Goal: Task Accomplishment & Management: Complete application form

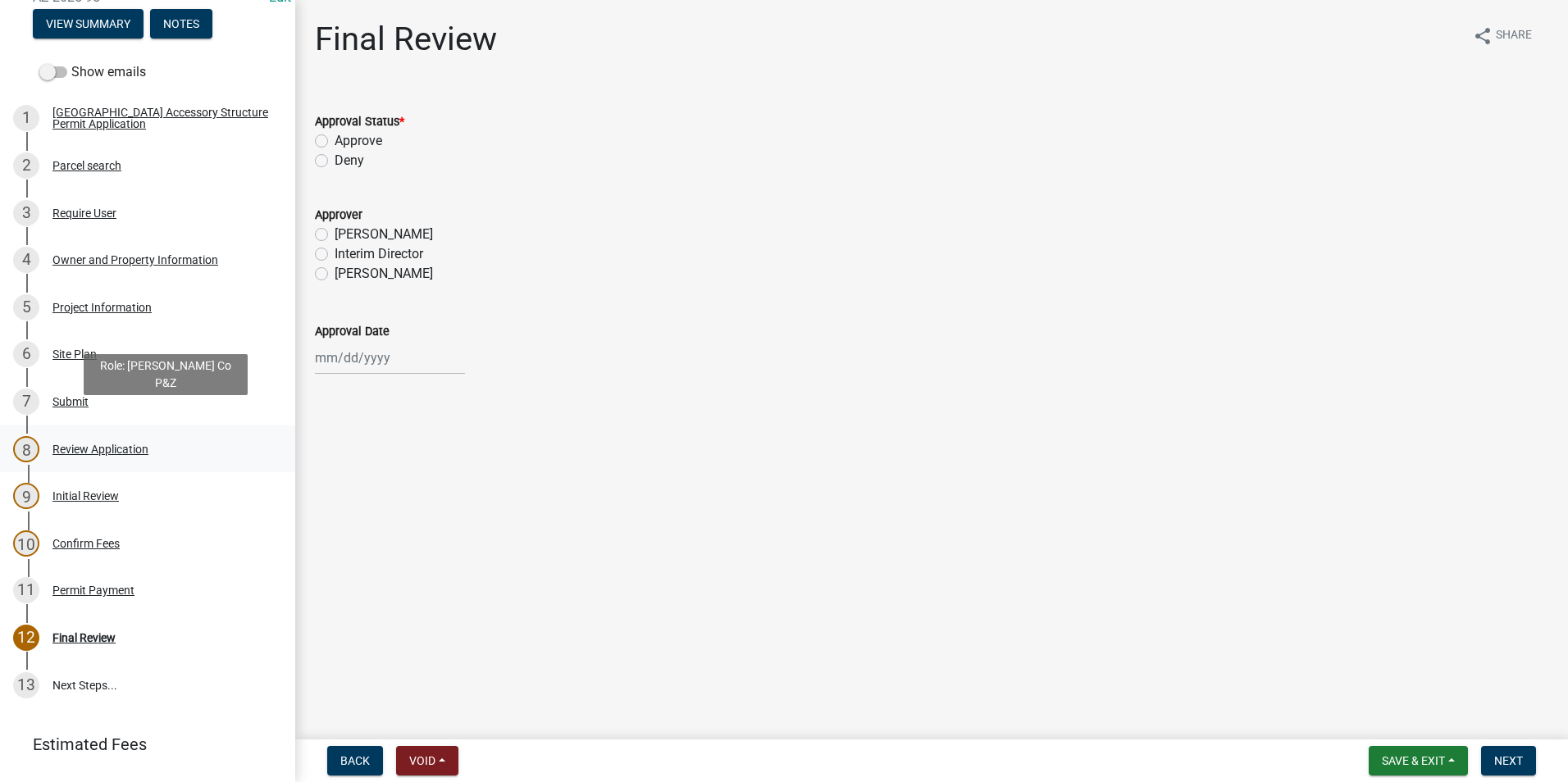
scroll to position [246, 0]
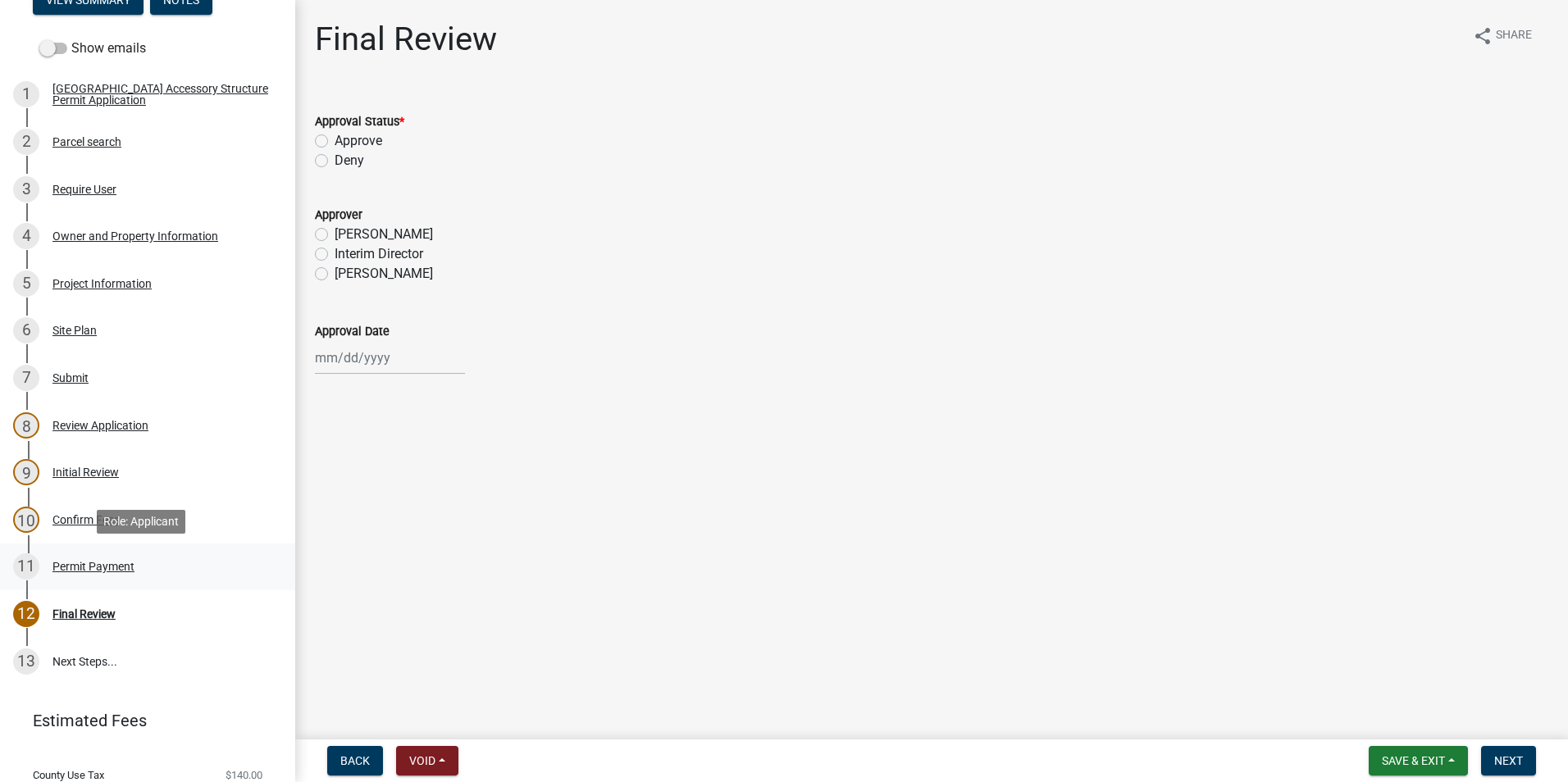
click at [102, 568] on div "Permit Payment" at bounding box center [94, 566] width 82 height 11
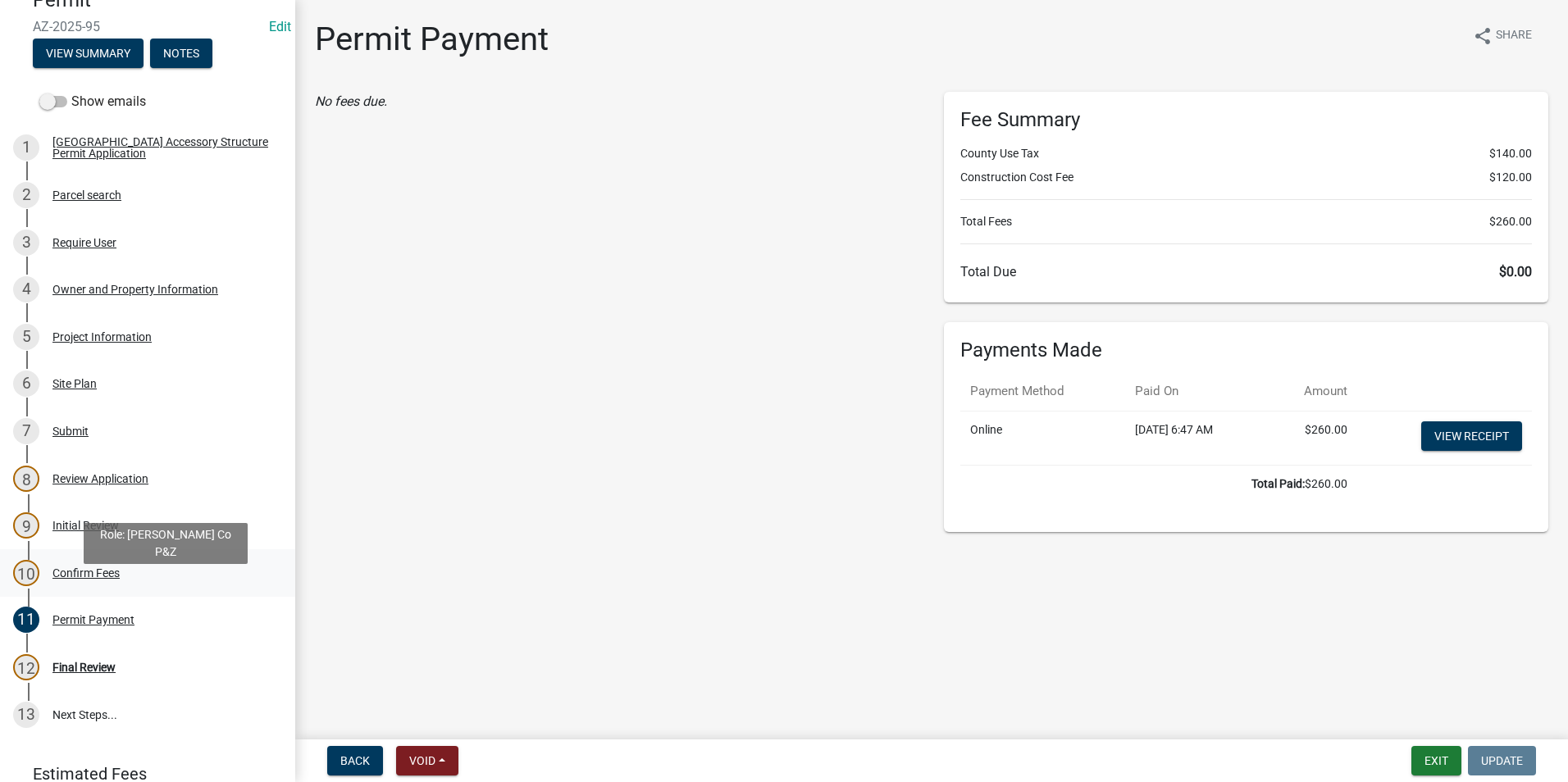
scroll to position [164, 0]
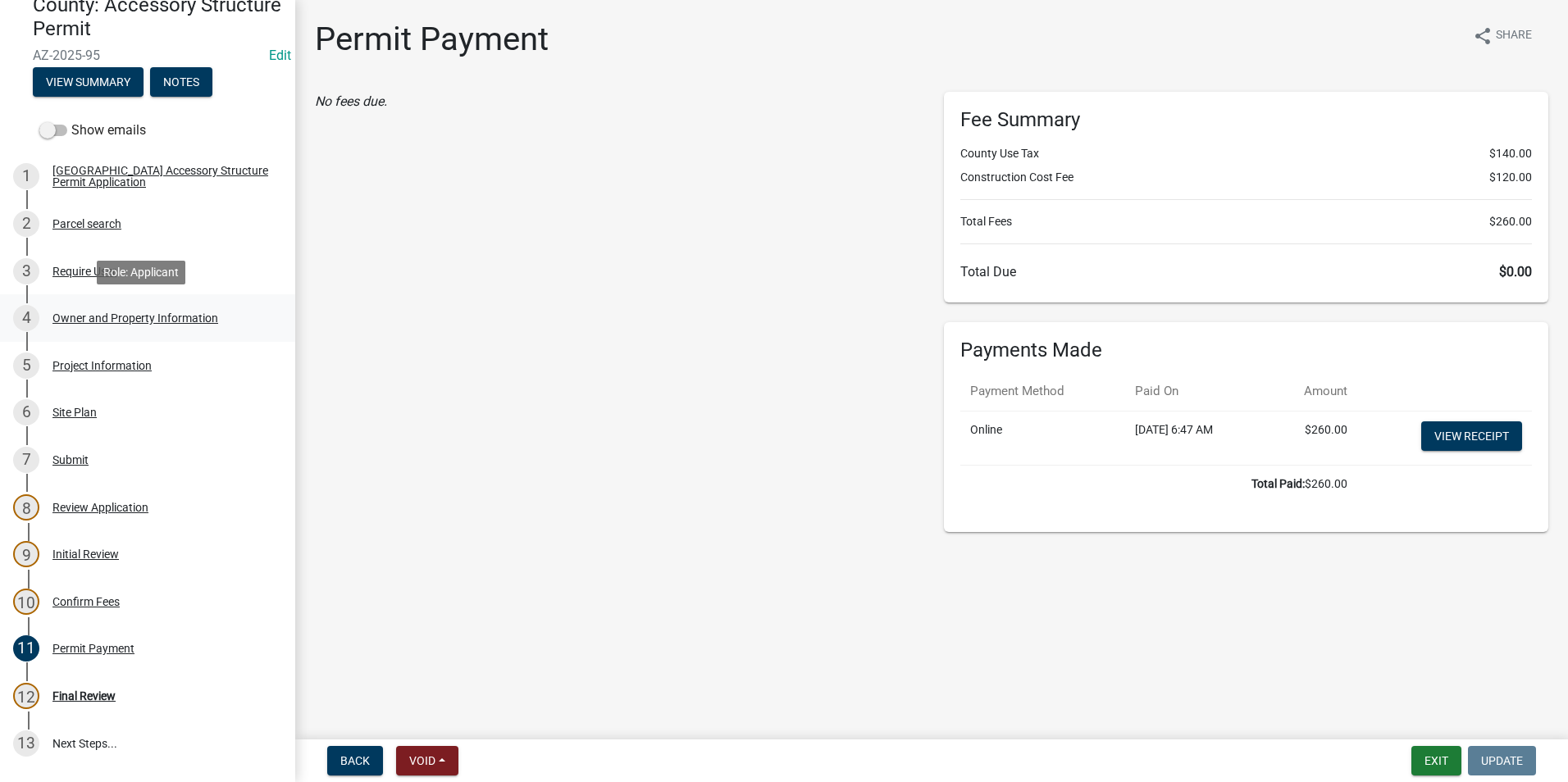
click at [88, 325] on div "4 Owner and Property Information" at bounding box center [141, 318] width 256 height 26
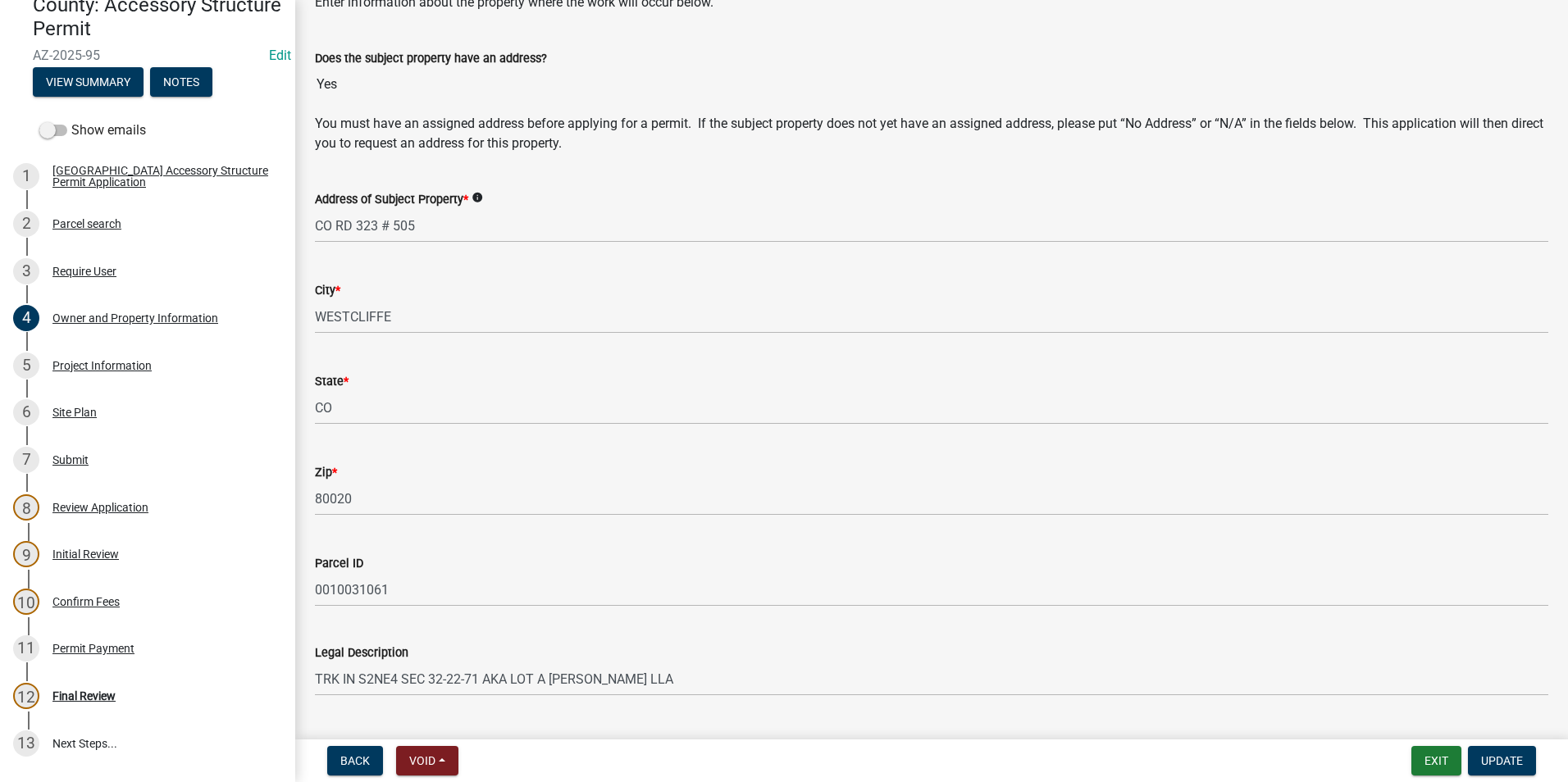
scroll to position [737, 0]
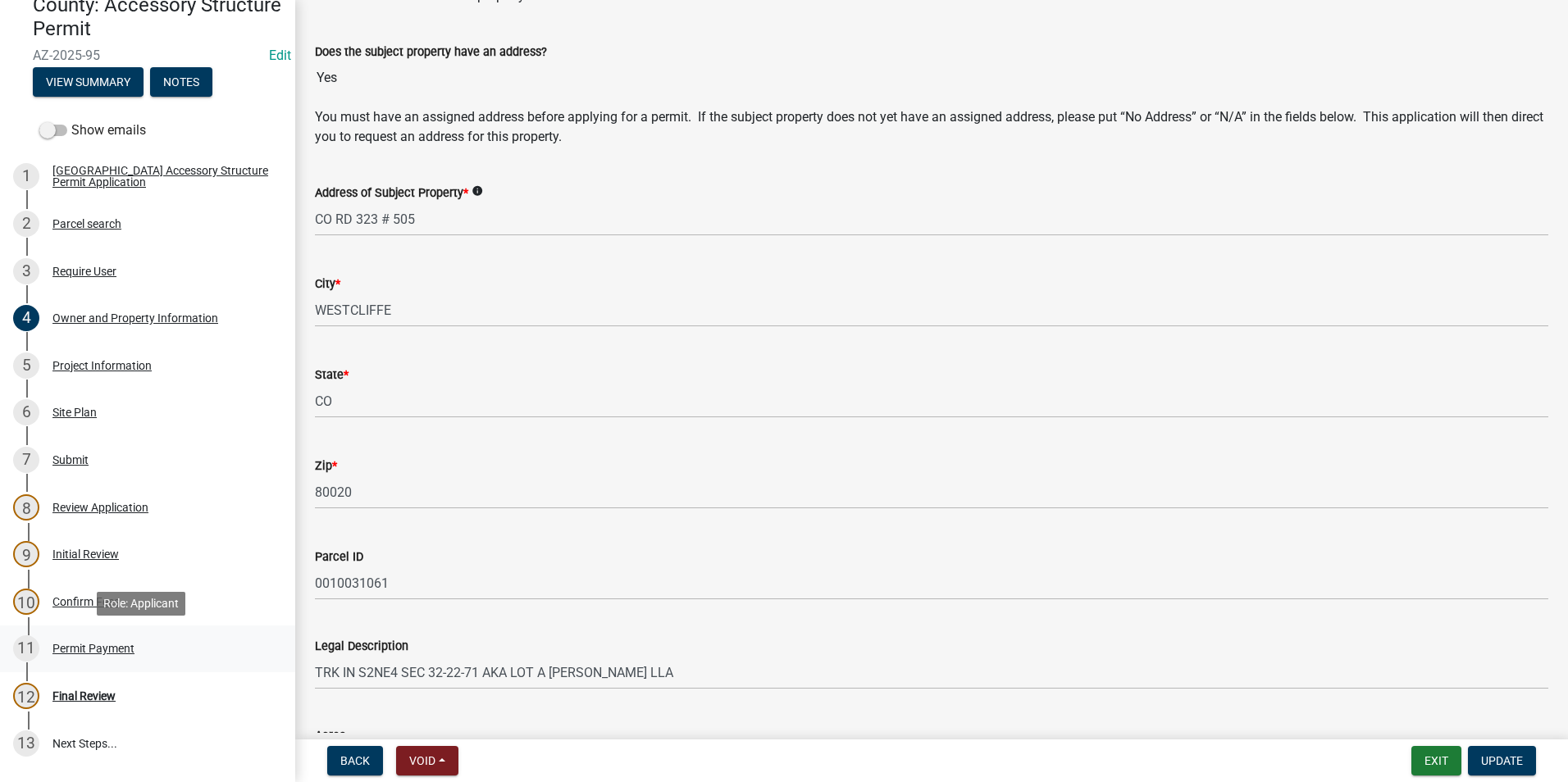
click at [81, 626] on link "11 Permit Payment" at bounding box center [147, 649] width 295 height 47
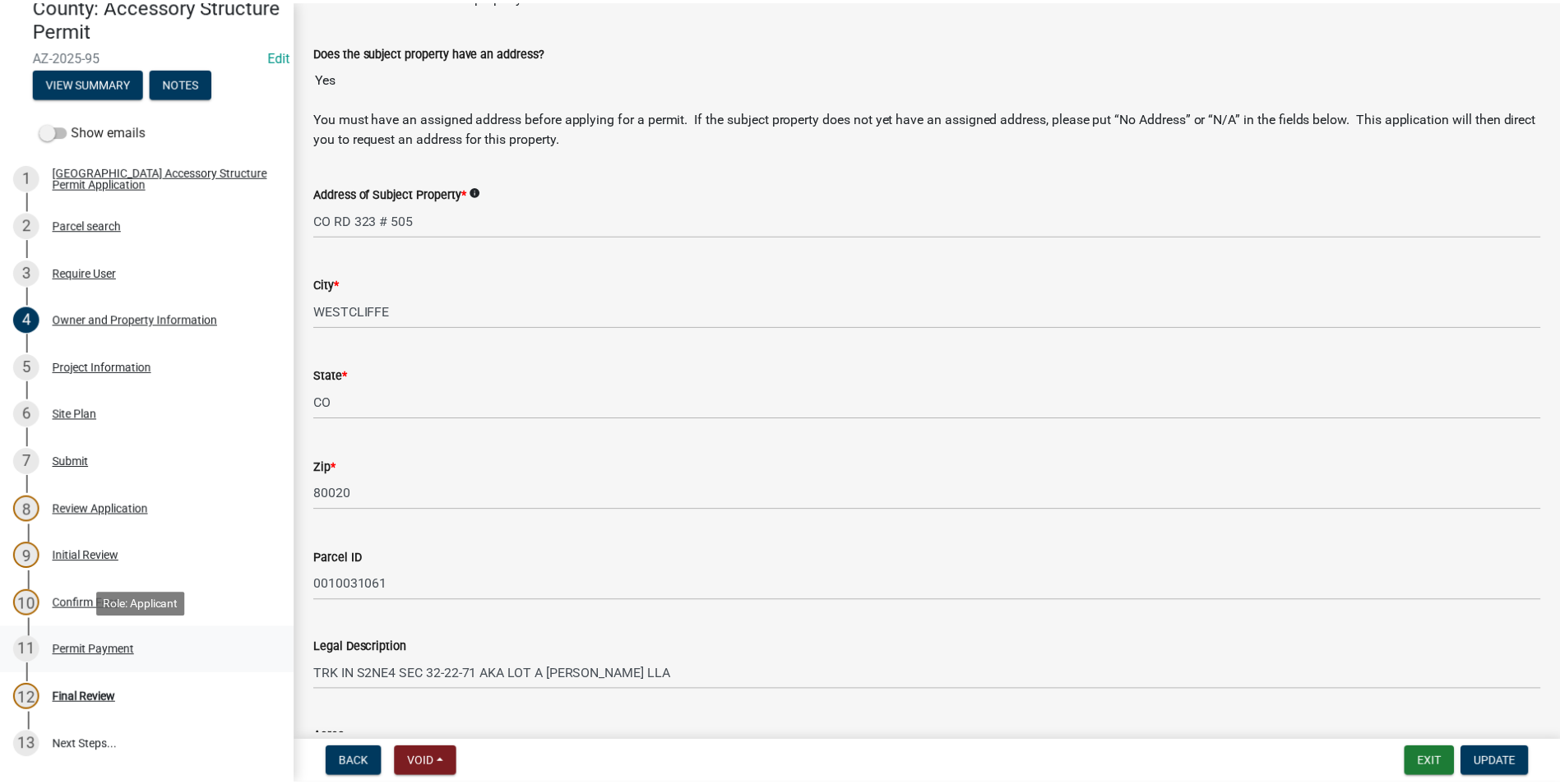
scroll to position [0, 0]
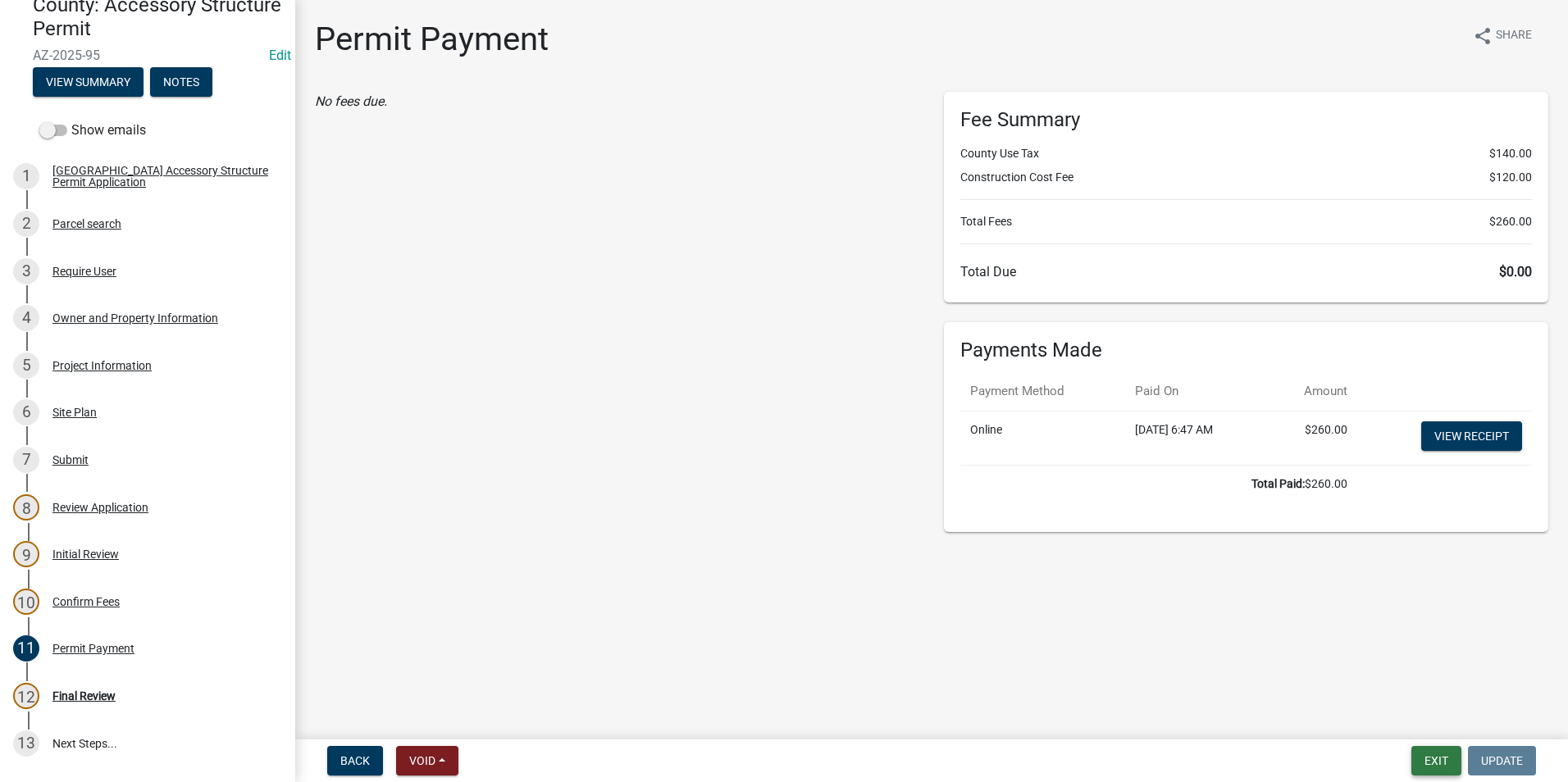
click at [1458, 769] on button "Exit" at bounding box center [1436, 761] width 50 height 30
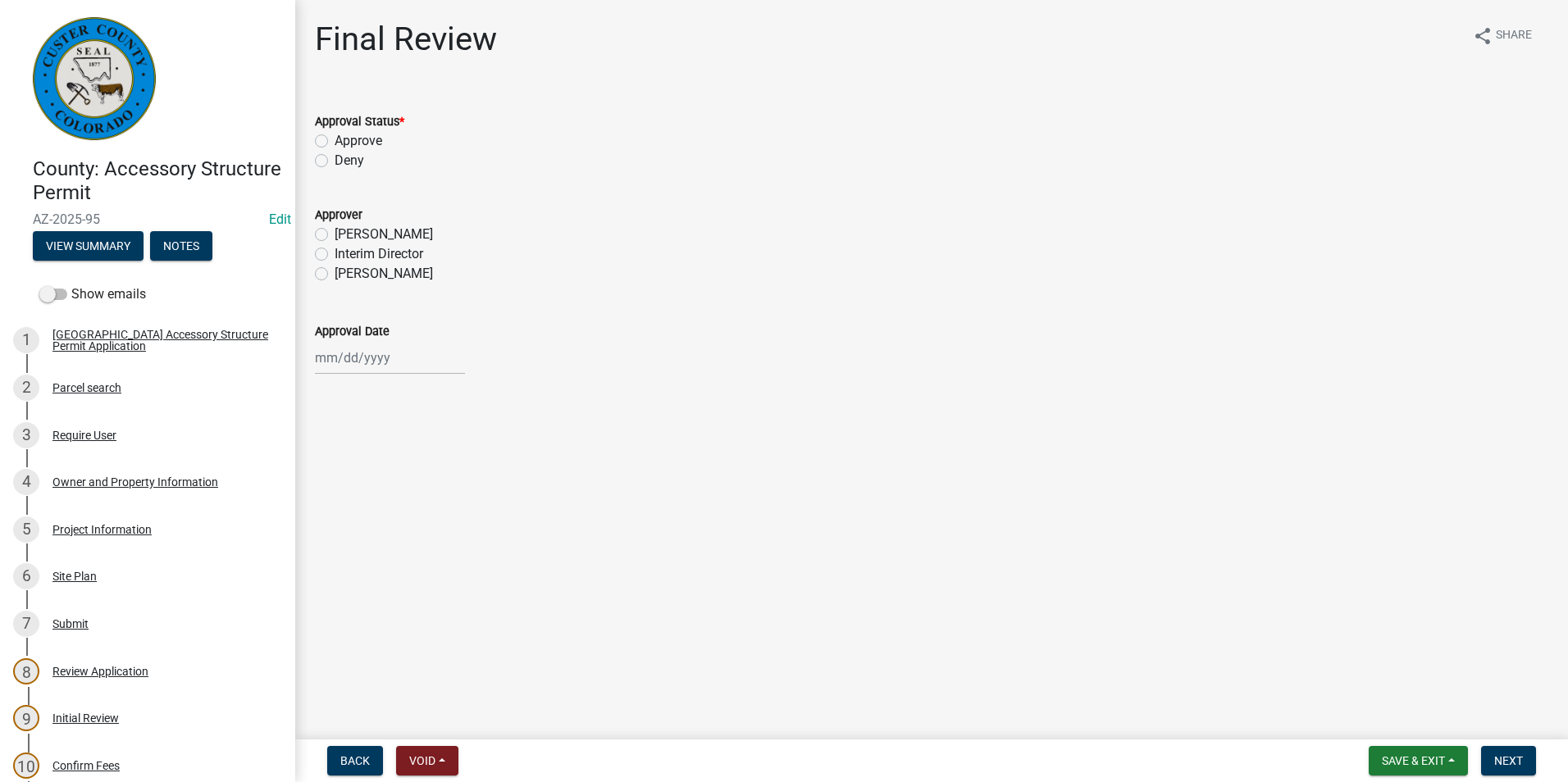
click at [334, 137] on label "Approve" at bounding box center [358, 141] width 47 height 19
click at [334, 137] on input "Approve" at bounding box center [340, 136] width 10 height 10
radio input "true"
click at [334, 276] on label "[PERSON_NAME]" at bounding box center [383, 274] width 98 height 19
click at [334, 275] on input "[PERSON_NAME]" at bounding box center [340, 269] width 10 height 10
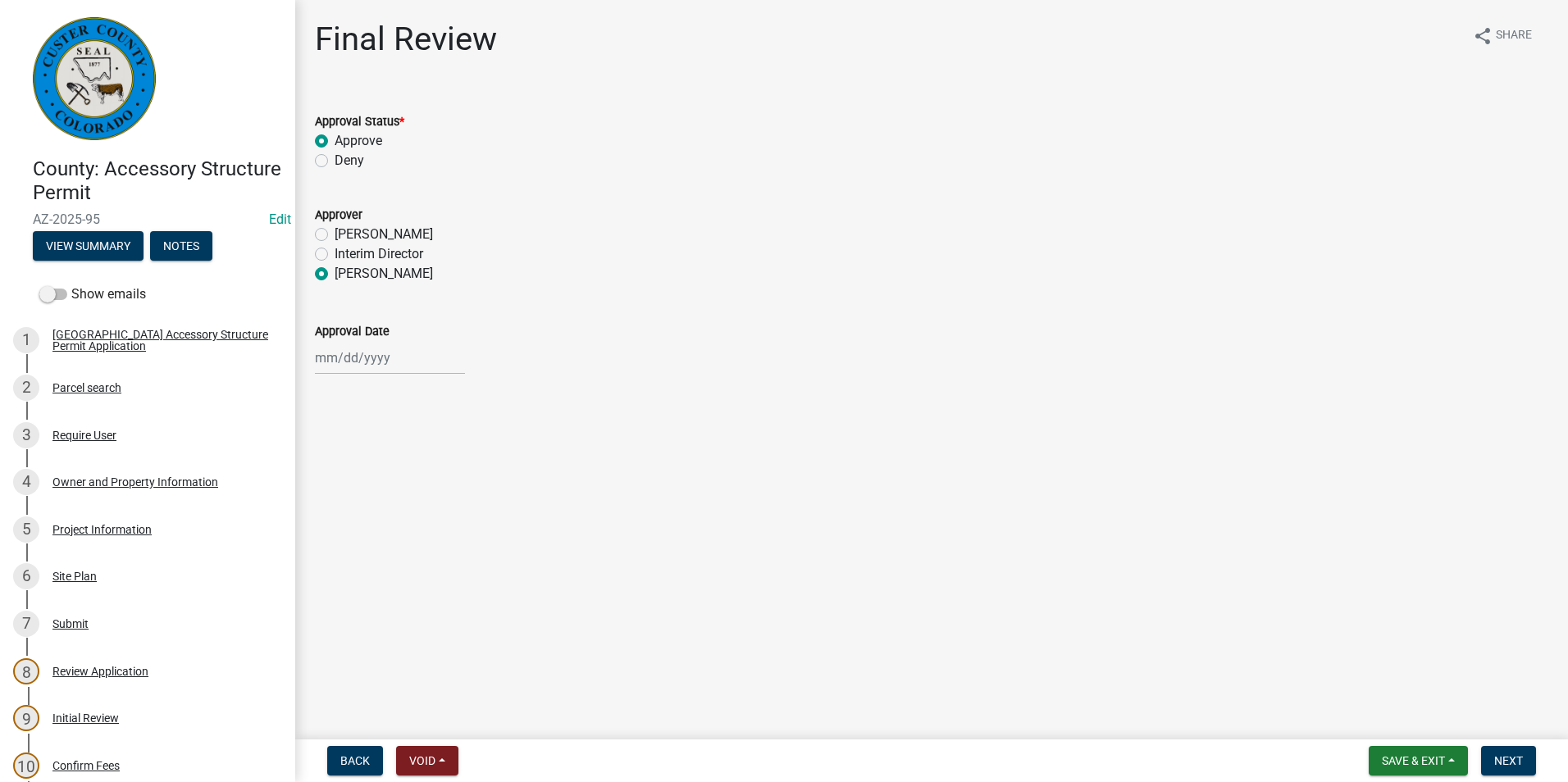
radio input "true"
click at [372, 366] on div at bounding box center [389, 358] width 150 height 33
select select "9"
select select "2025"
click at [410, 520] on div "25" at bounding box center [410, 524] width 26 height 26
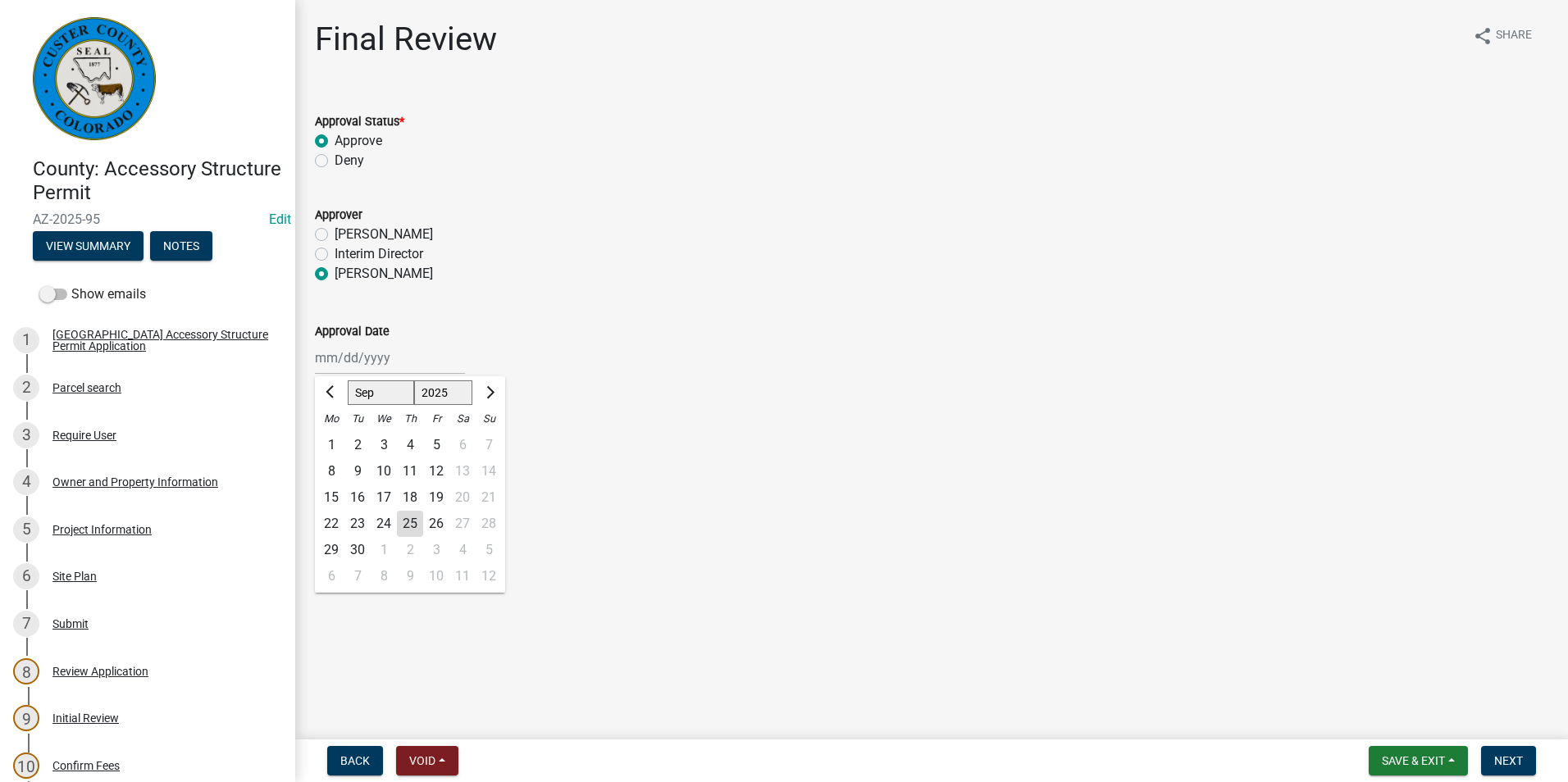
type input "09/25/2025"
click at [1494, 746] on button "Next" at bounding box center [1508, 761] width 55 height 30
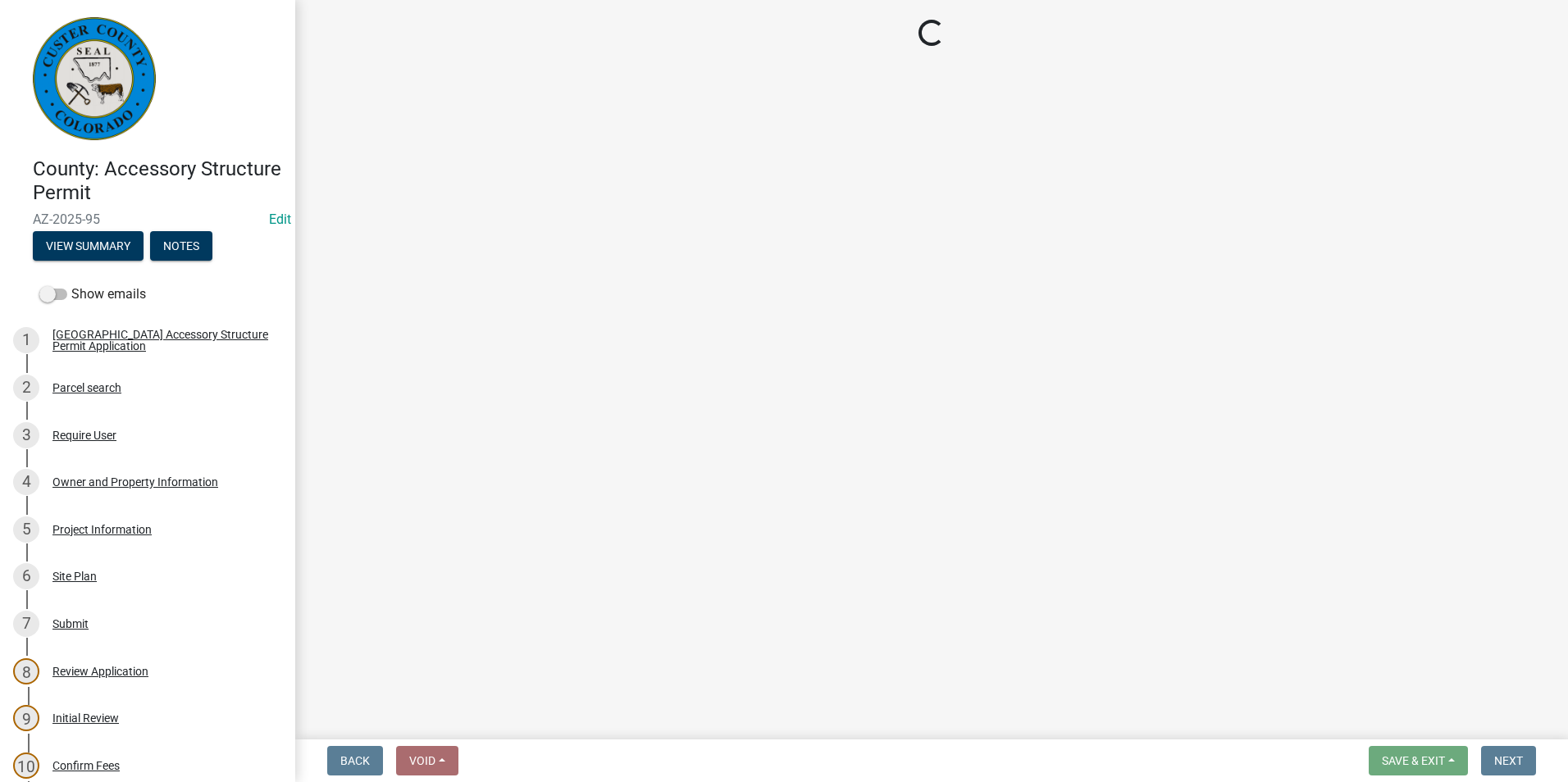
select select "cd09b013-b94f-4524-a046-a3f04ce1867e"
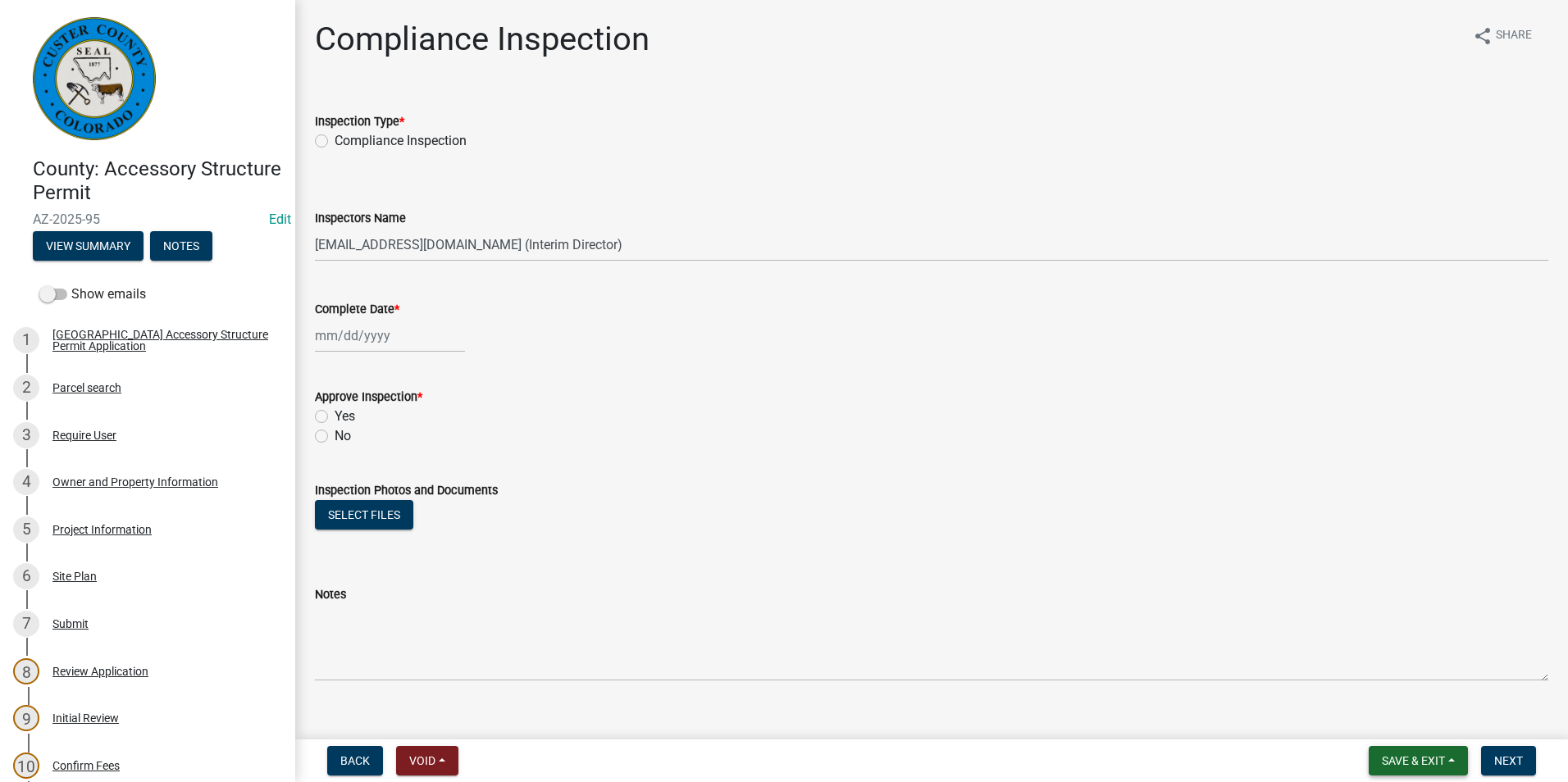
click at [1421, 754] on span "Save & Exit" at bounding box center [1413, 760] width 63 height 13
click at [1393, 717] on button "Save & Exit" at bounding box center [1403, 717] width 131 height 39
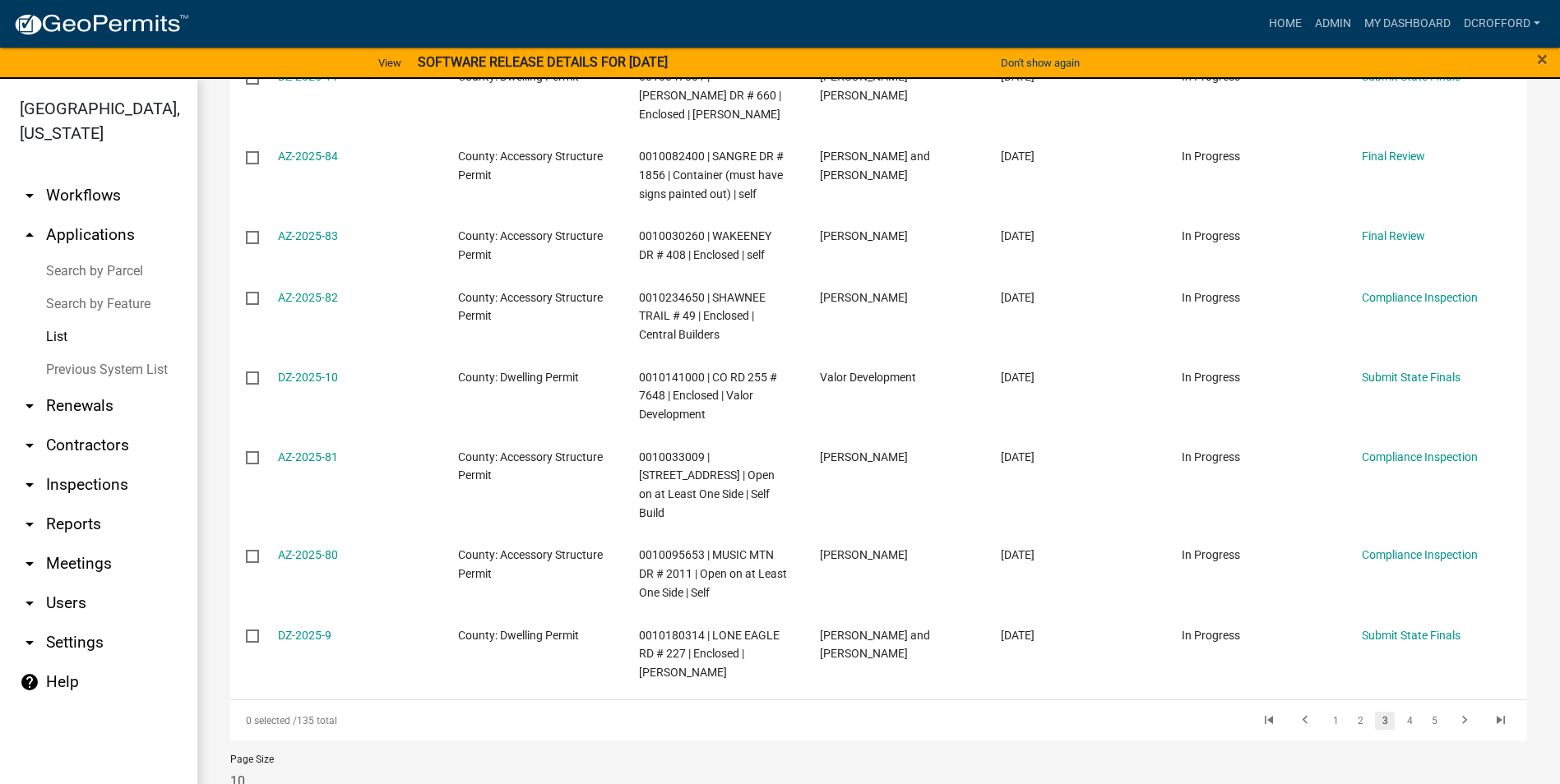
scroll to position [499, 0]
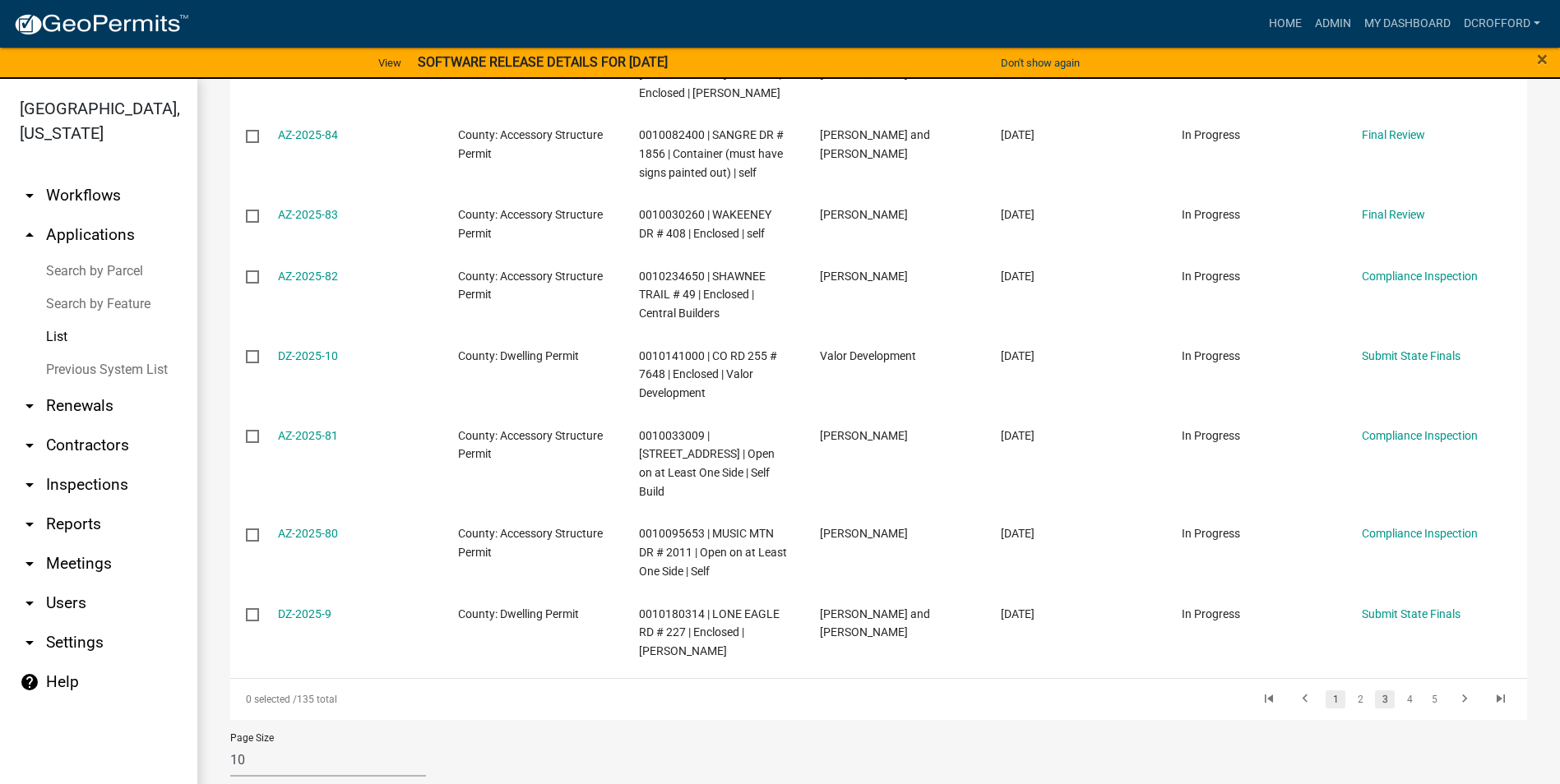
click at [1328, 690] on link "1" at bounding box center [1335, 699] width 19 height 18
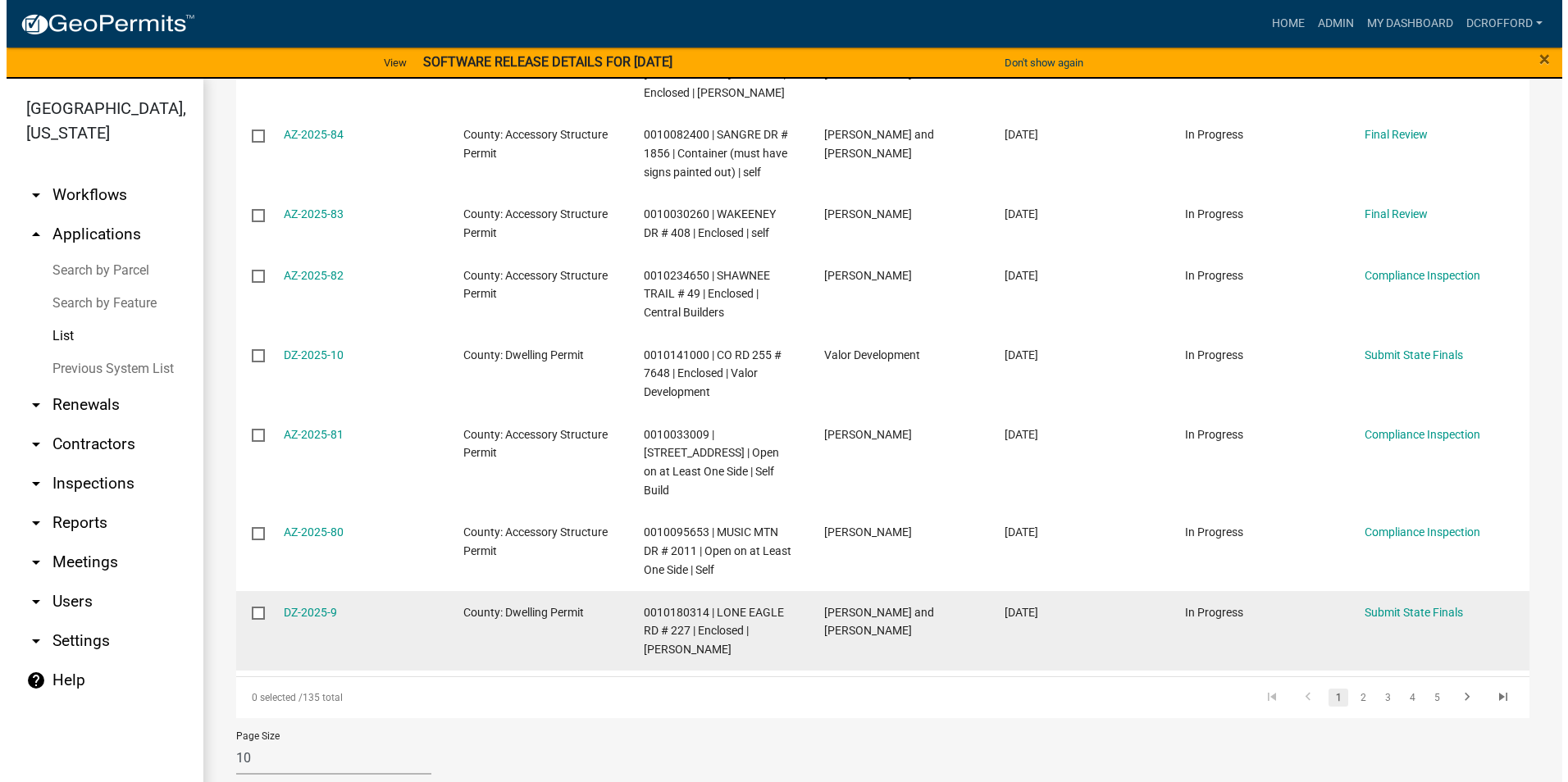
scroll to position [405, 0]
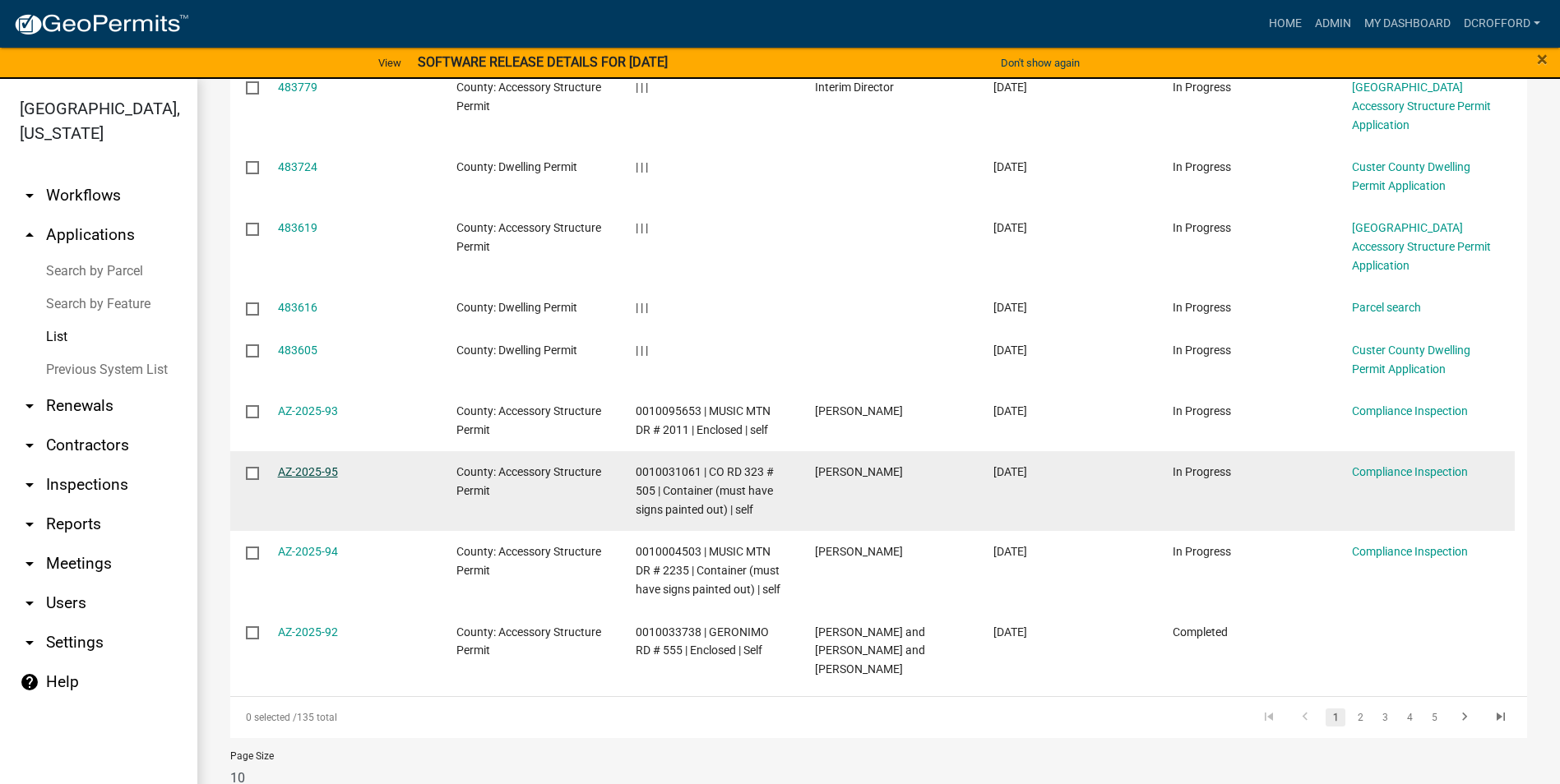
click at [307, 465] on link "AZ-2025-95" at bounding box center [308, 471] width 60 height 13
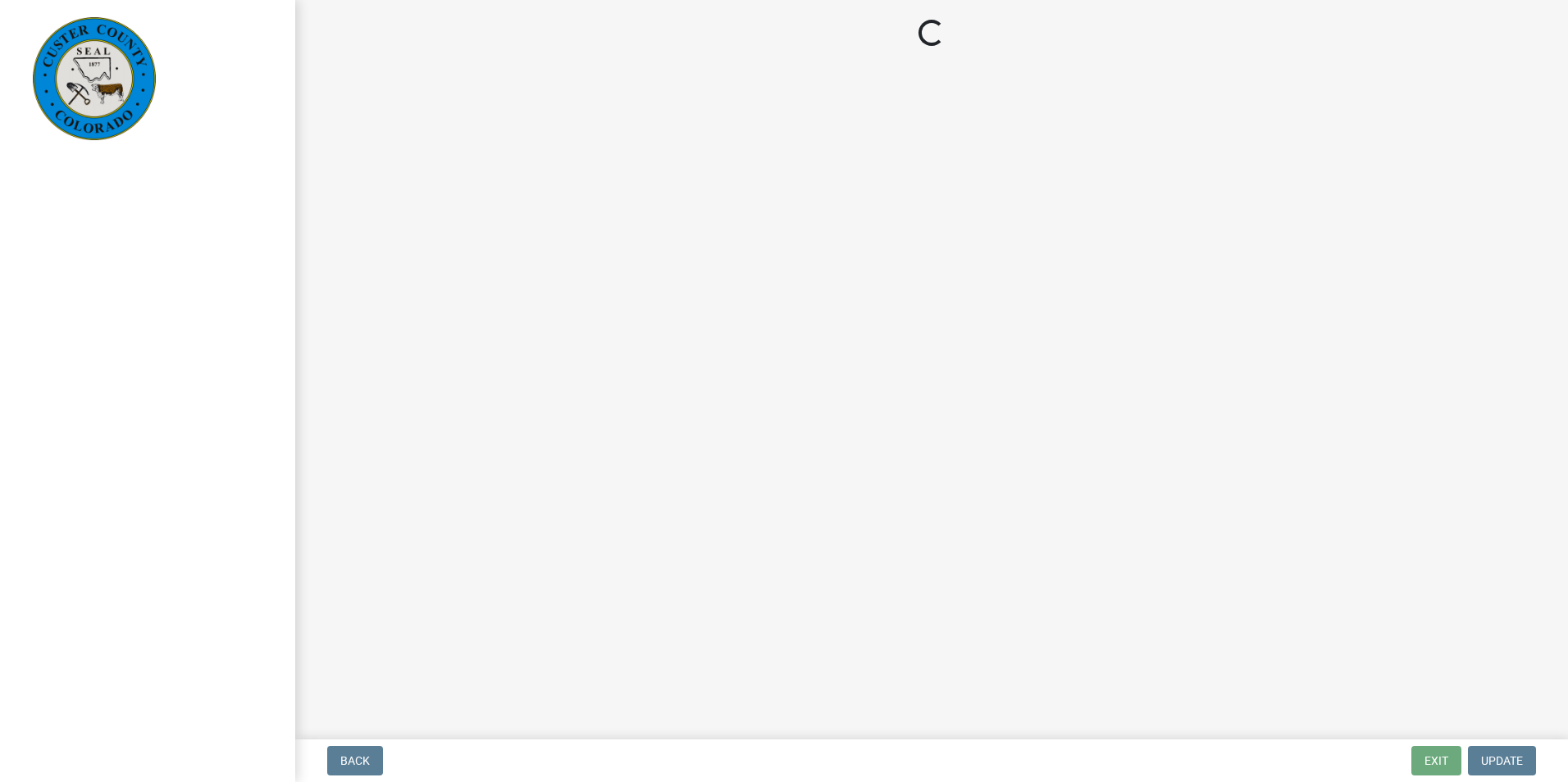
select select "cd09b013-b94f-4524-a046-a3f04ce1867e"
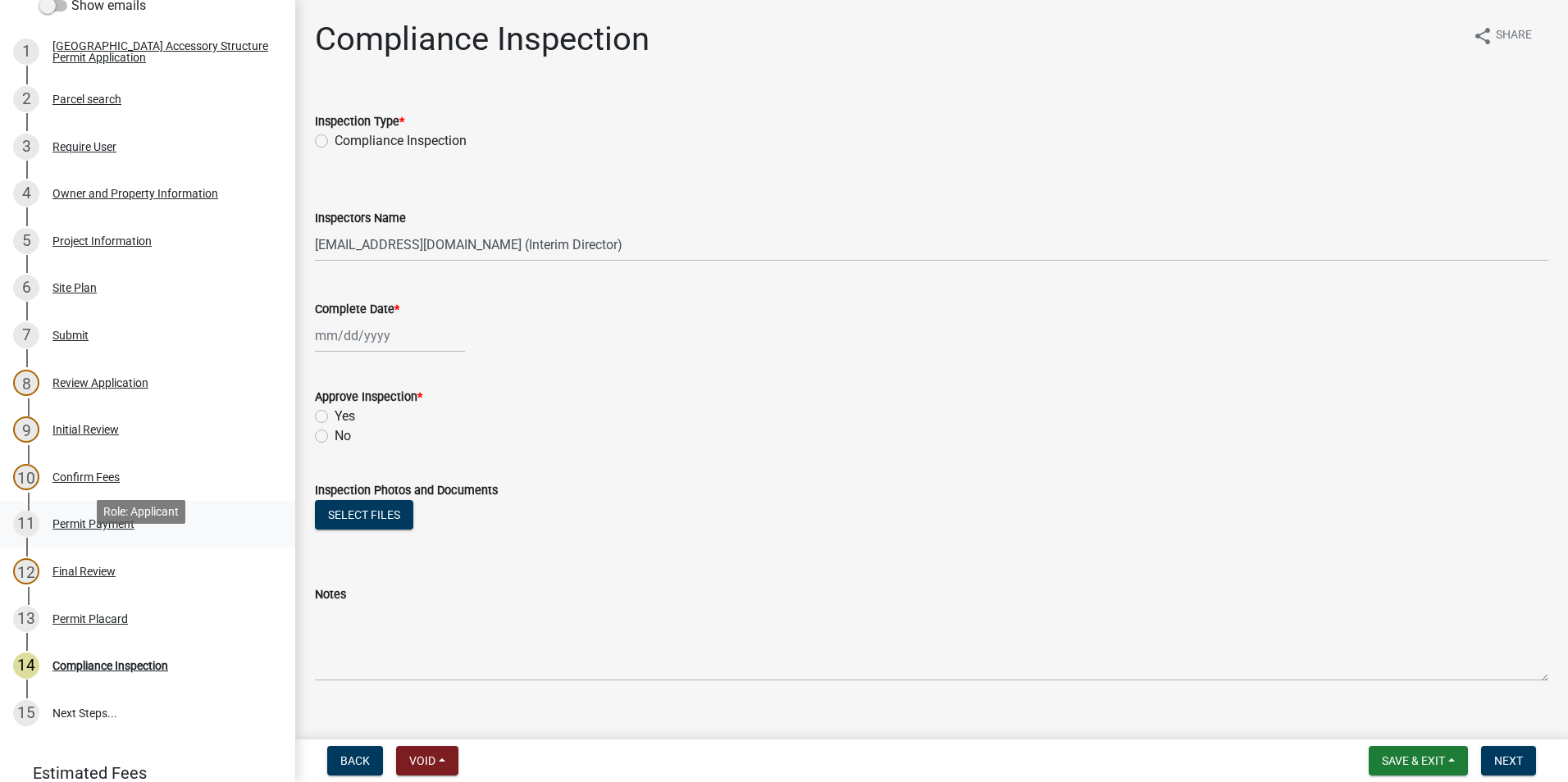
scroll to position [328, 0]
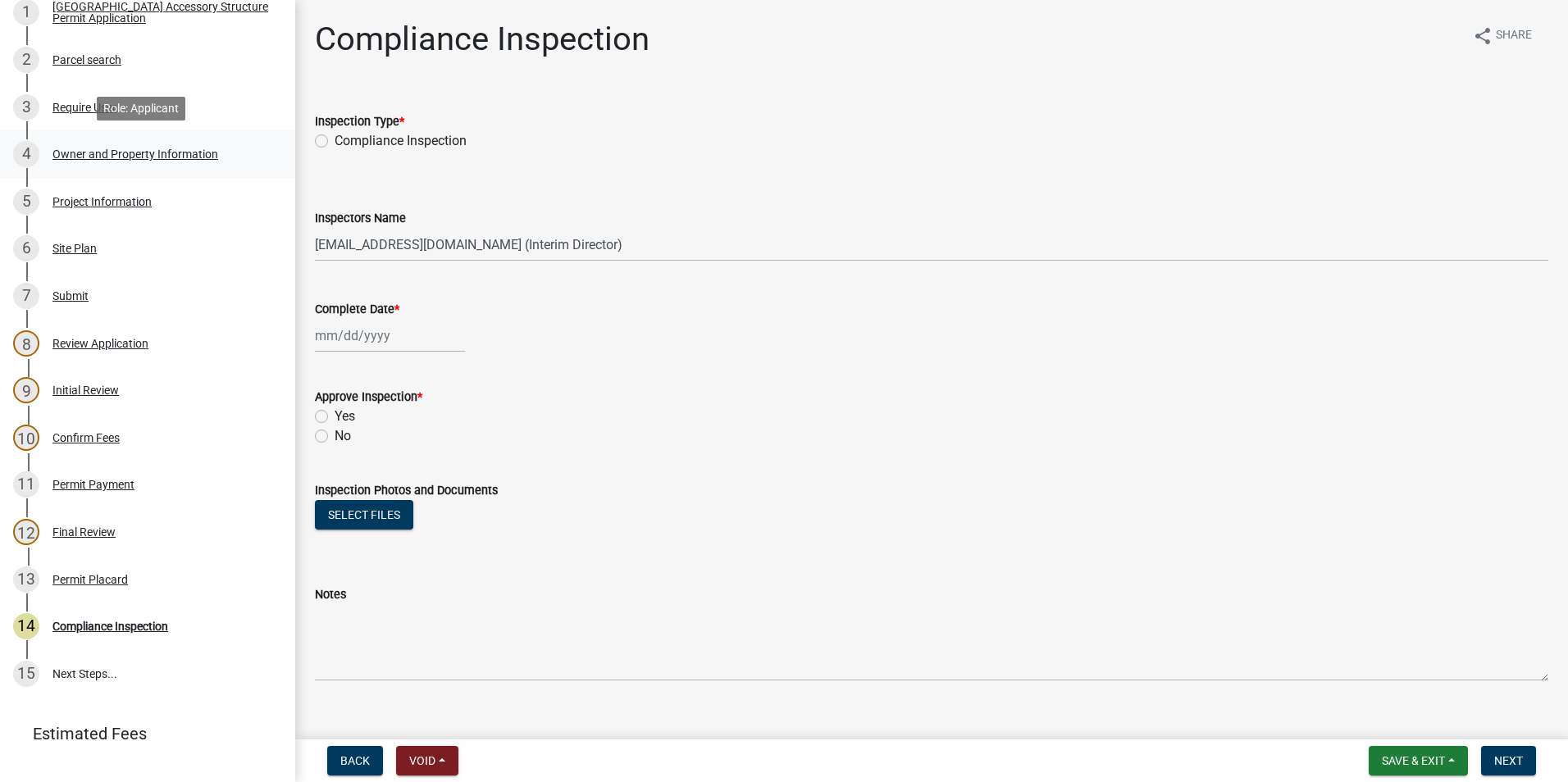
click at [72, 159] on div "Owner and Property Information" at bounding box center [135, 154] width 165 height 11
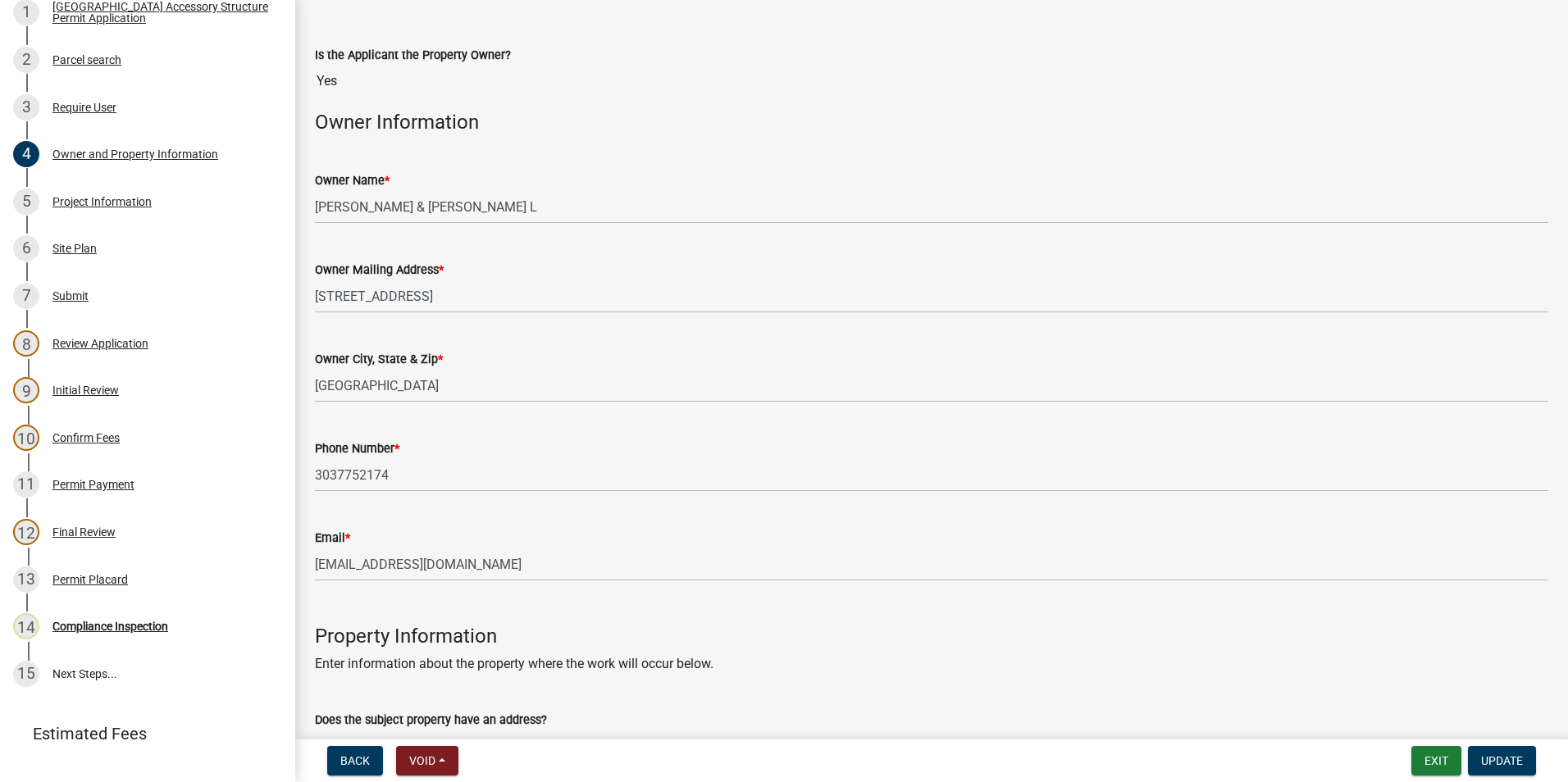
scroll to position [164, 0]
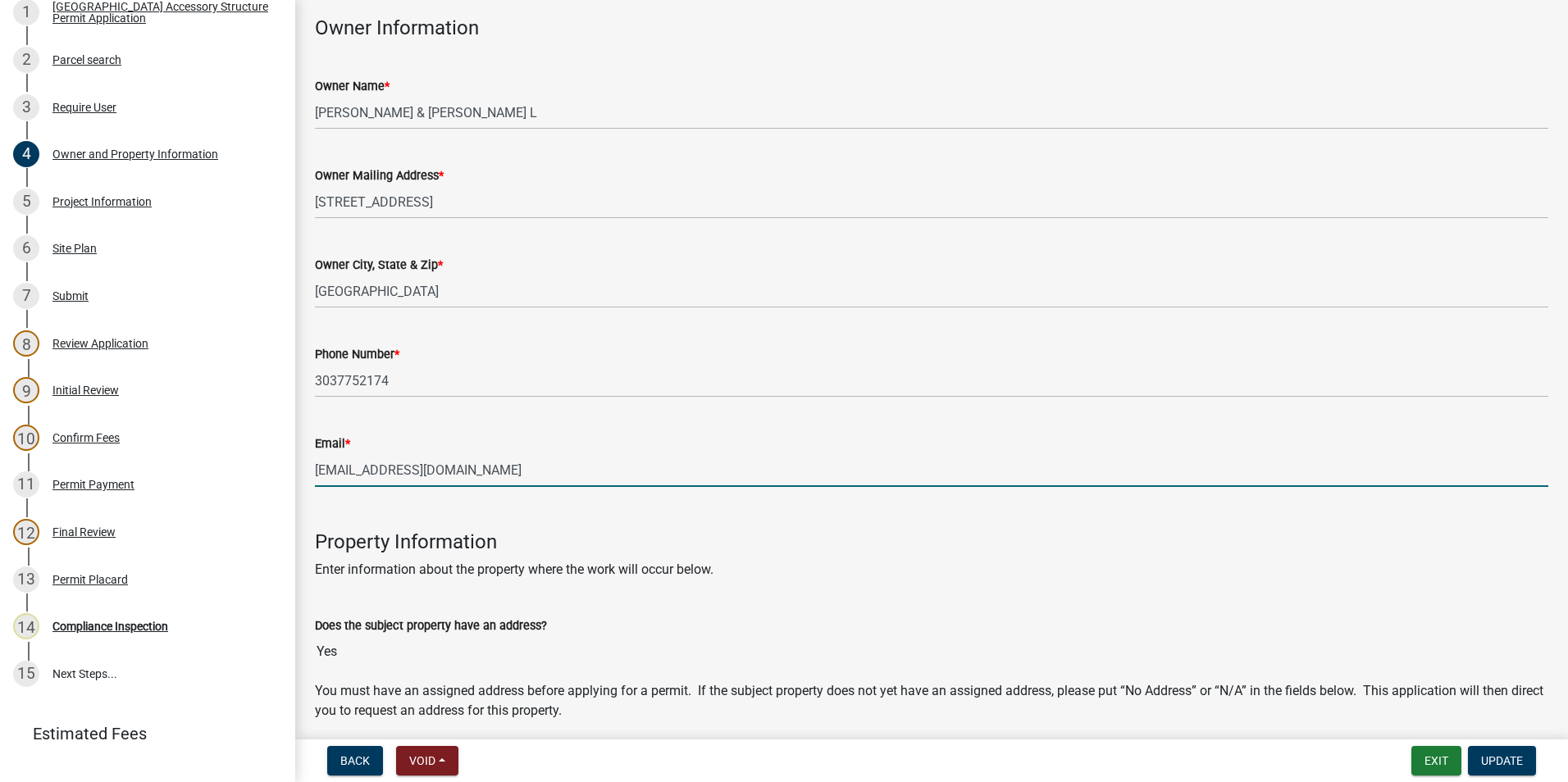
drag, startPoint x: 449, startPoint y: 464, endPoint x: 298, endPoint y: 479, distance: 151.7
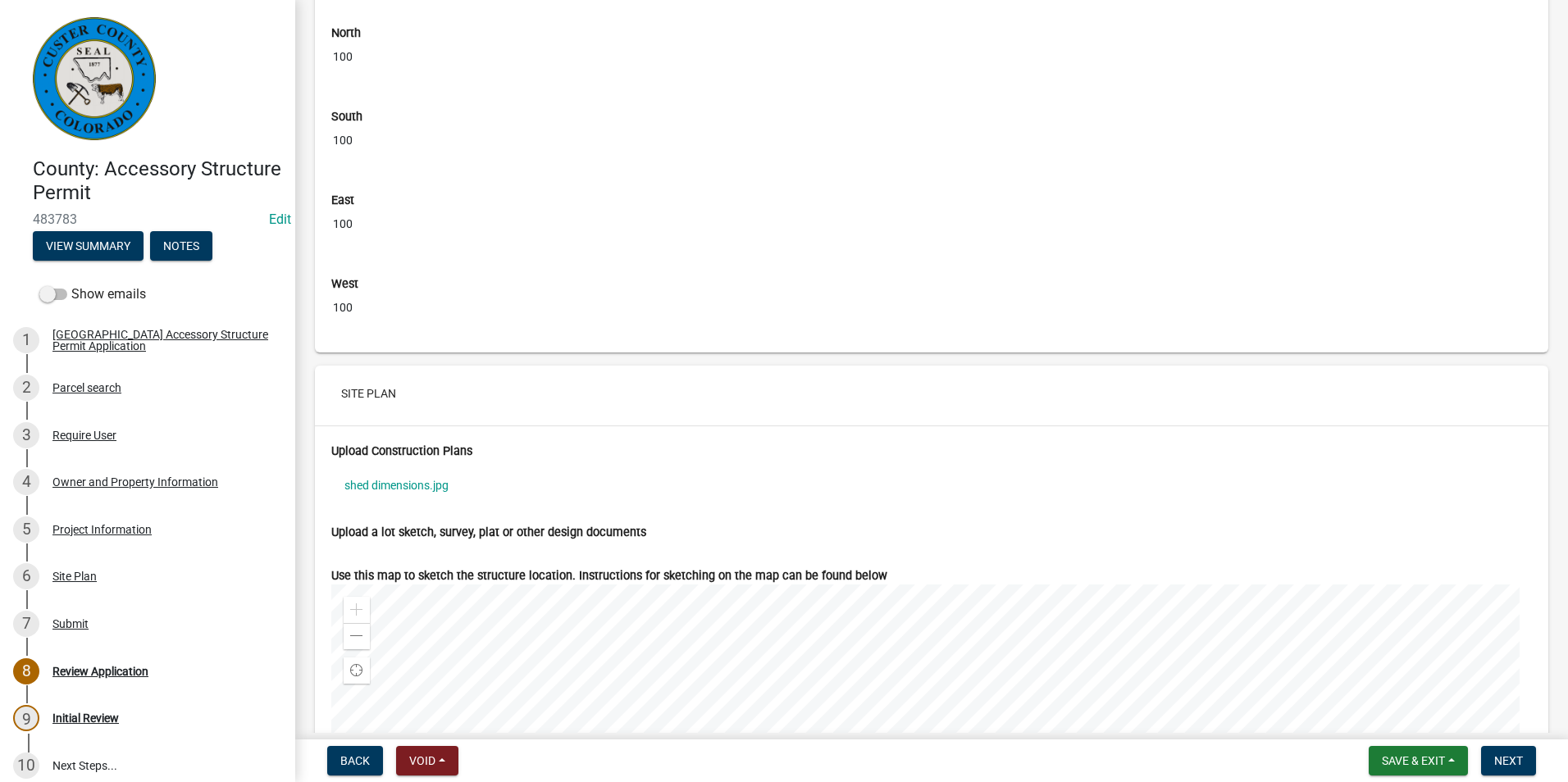
scroll to position [5656, 0]
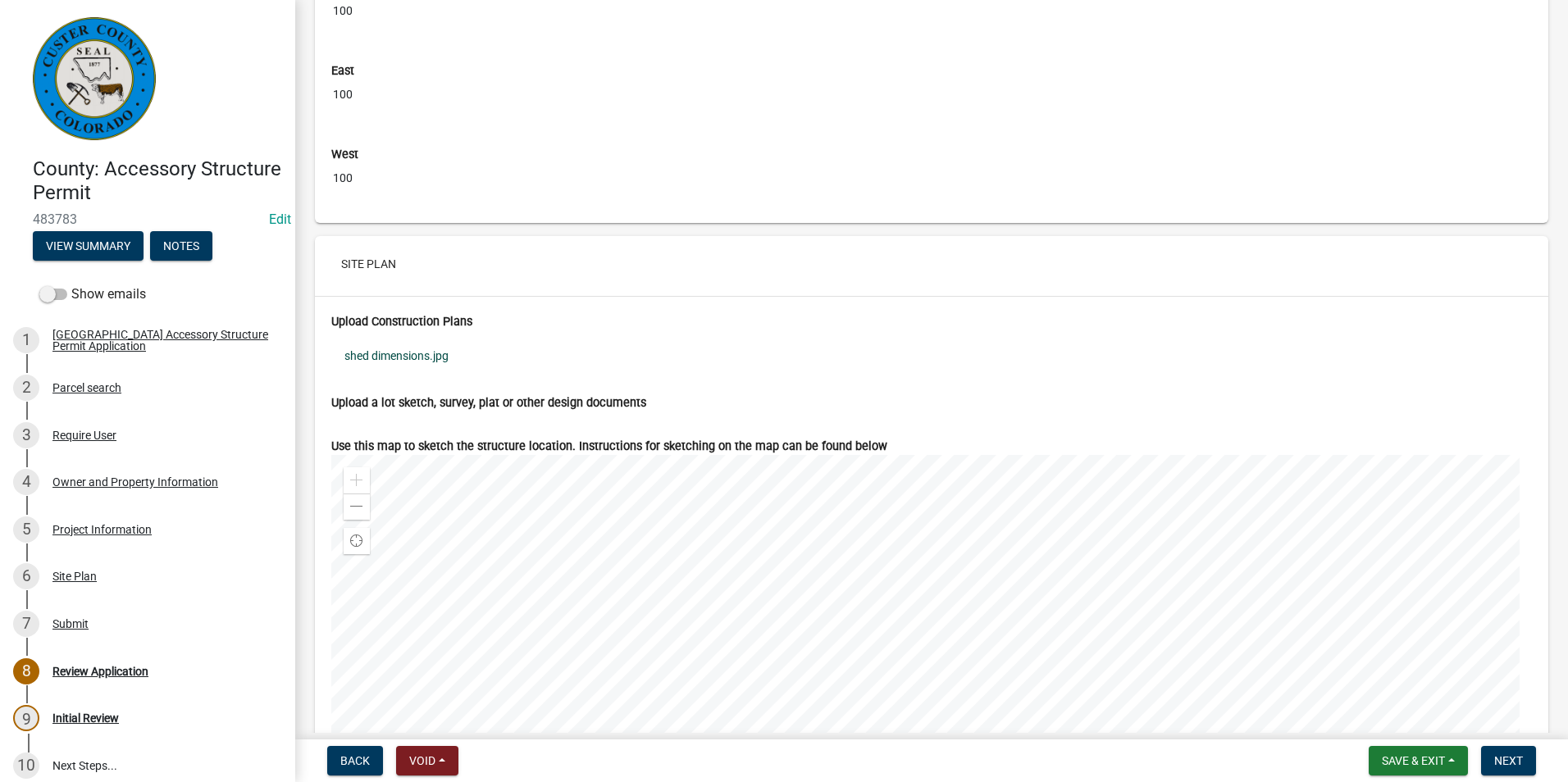
click at [375, 367] on link "shed dimensions.jpg" at bounding box center [932, 355] width 1200 height 38
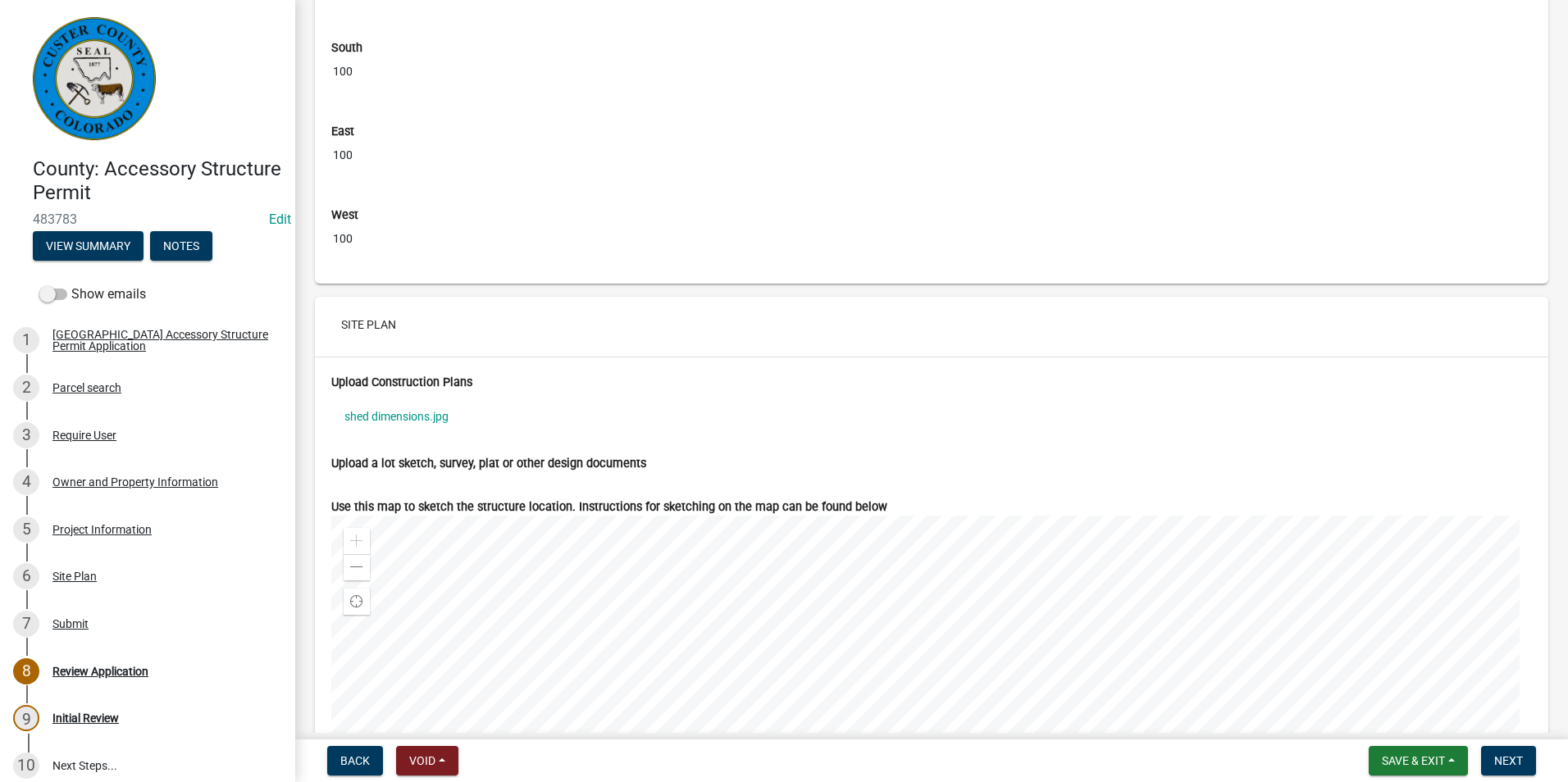
scroll to position [5718, 0]
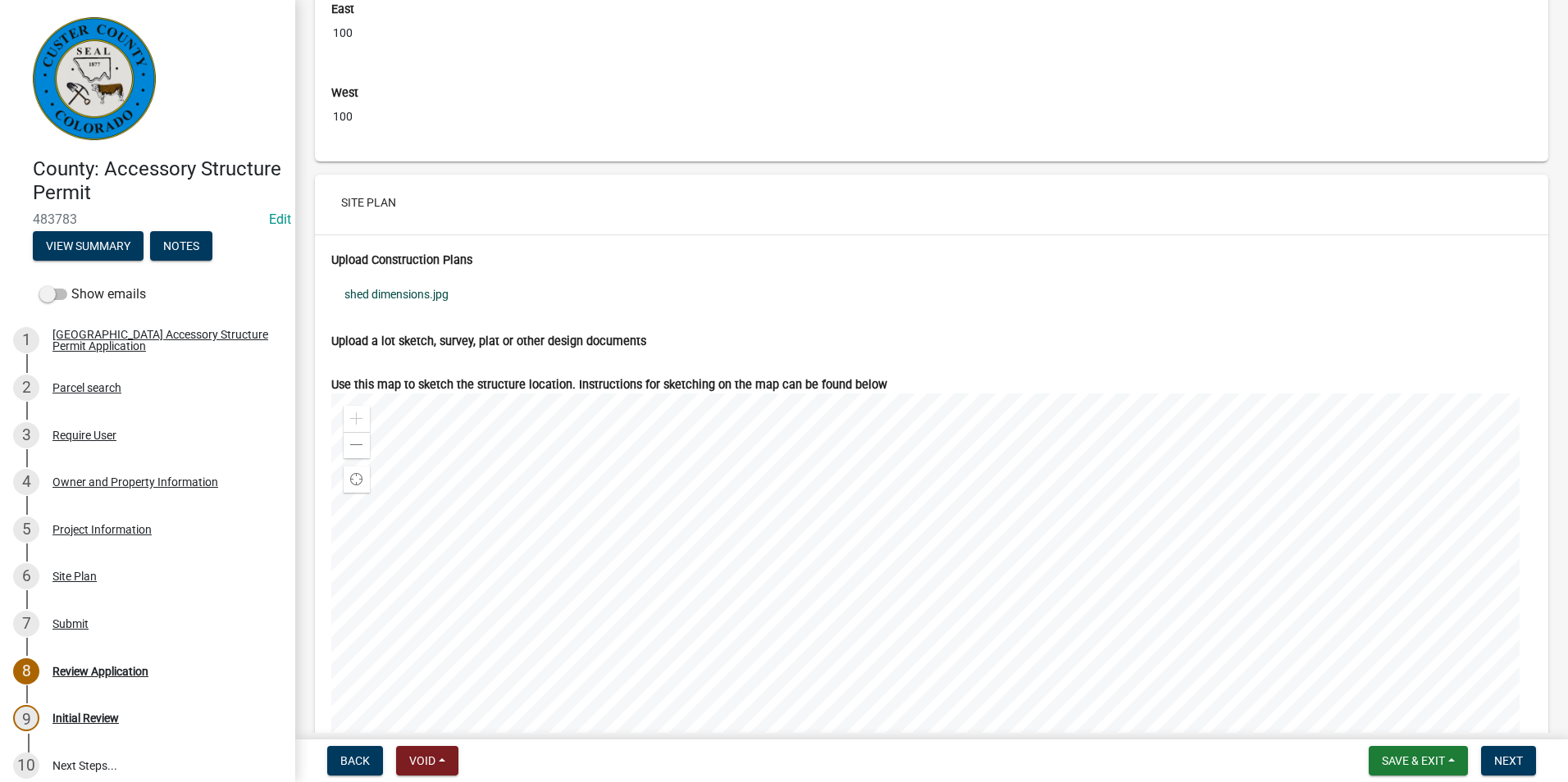
click at [384, 311] on link "shed dimensions.jpg" at bounding box center [932, 294] width 1200 height 38
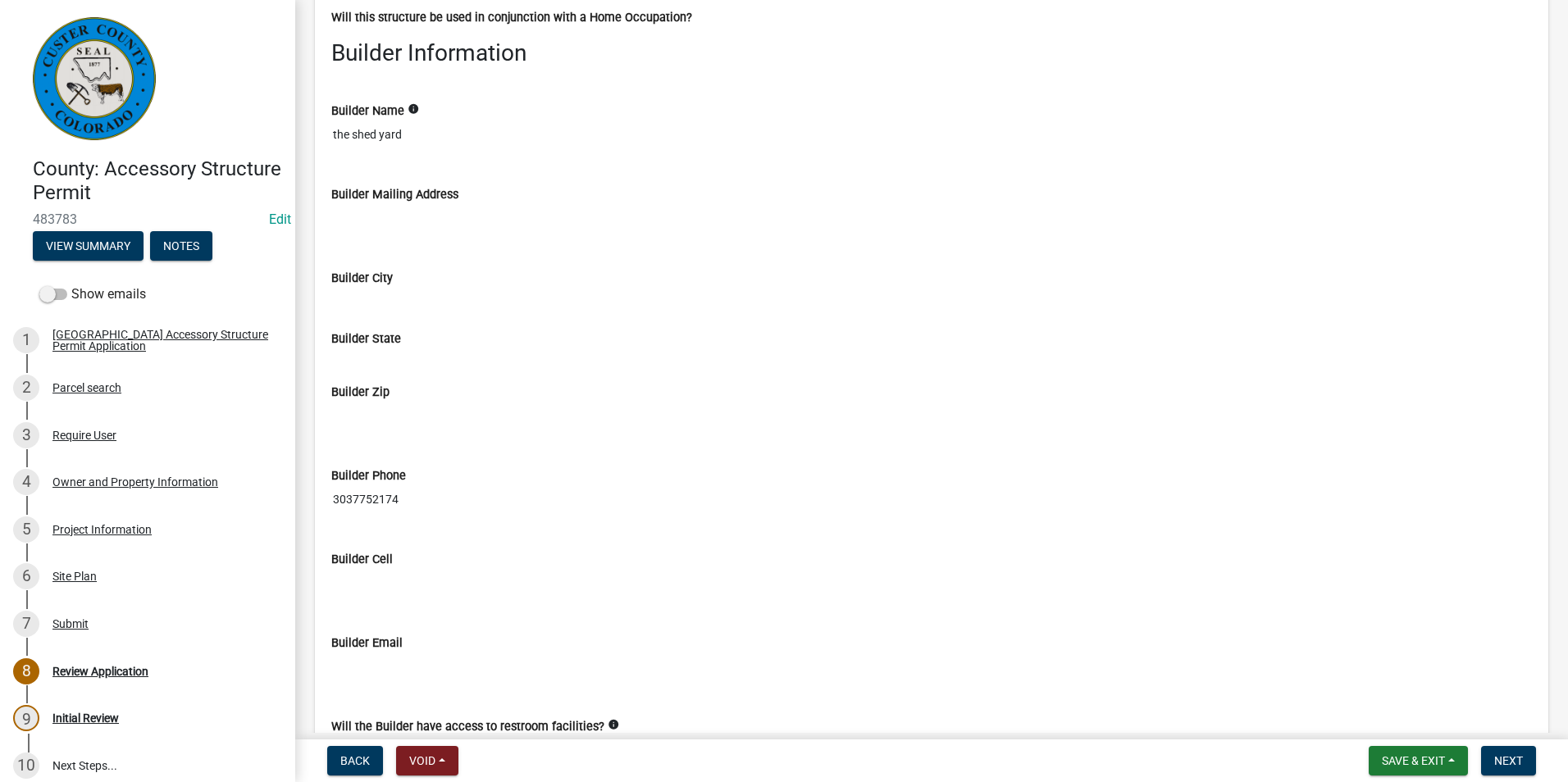
scroll to position [4570, 0]
